Goal: Browse casually

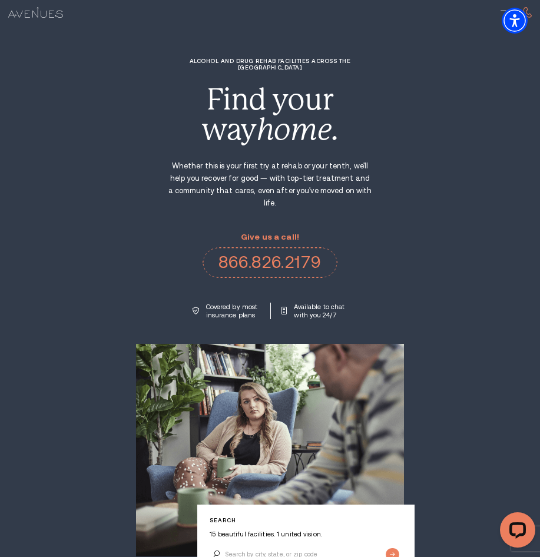
click at [290, 63] on h1 "Alcohol and Drug Rehab Facilities across the [GEOGRAPHIC_DATA]" at bounding box center [270, 64] width 206 height 13
click at [285, 60] on h1 "Alcohol and Drug Rehab Facilities across the [GEOGRAPHIC_DATA]" at bounding box center [270, 64] width 206 height 13
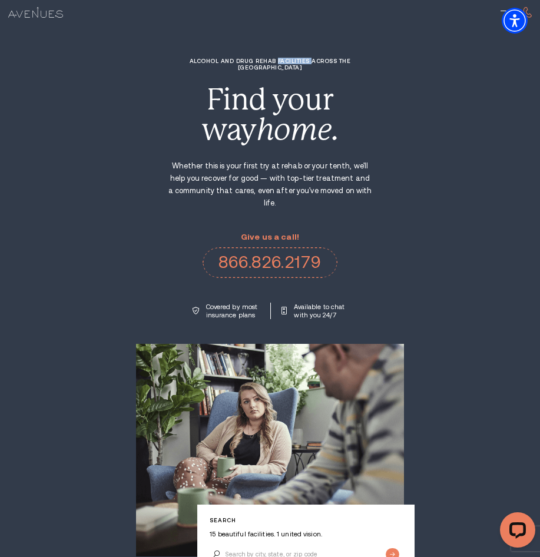
click at [285, 60] on h1 "Alcohol and Drug Rehab Facilities across the [GEOGRAPHIC_DATA]" at bounding box center [270, 64] width 206 height 13
drag, startPoint x: 285, startPoint y: 60, endPoint x: 278, endPoint y: 60, distance: 7.1
click at [278, 60] on h1 "Alcohol and Drug Rehab Facilities across the [GEOGRAPHIC_DATA]" at bounding box center [270, 64] width 206 height 13
click at [251, 61] on h1 "Alcohol and Drug Rehab Facilities across the [GEOGRAPHIC_DATA]" at bounding box center [270, 64] width 206 height 13
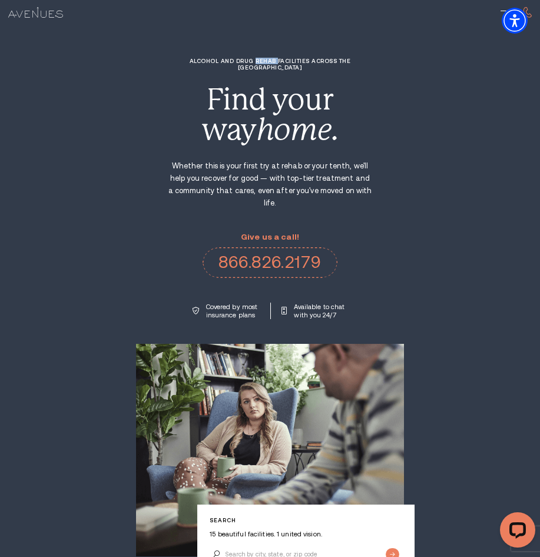
click at [251, 61] on h1 "Alcohol and Drug Rehab Facilities across the [GEOGRAPHIC_DATA]" at bounding box center [270, 64] width 206 height 13
